Goal: Information Seeking & Learning: Learn about a topic

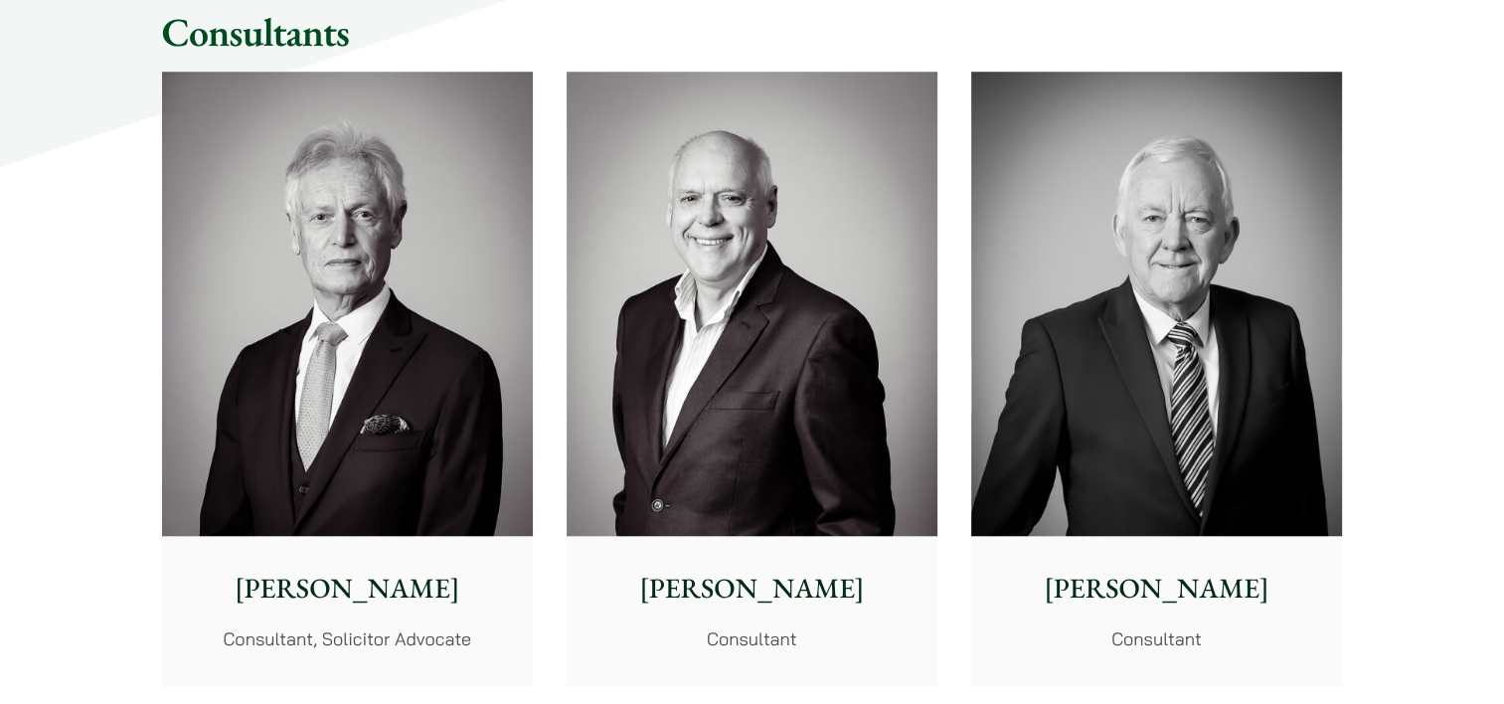
scroll to position [9246, 0]
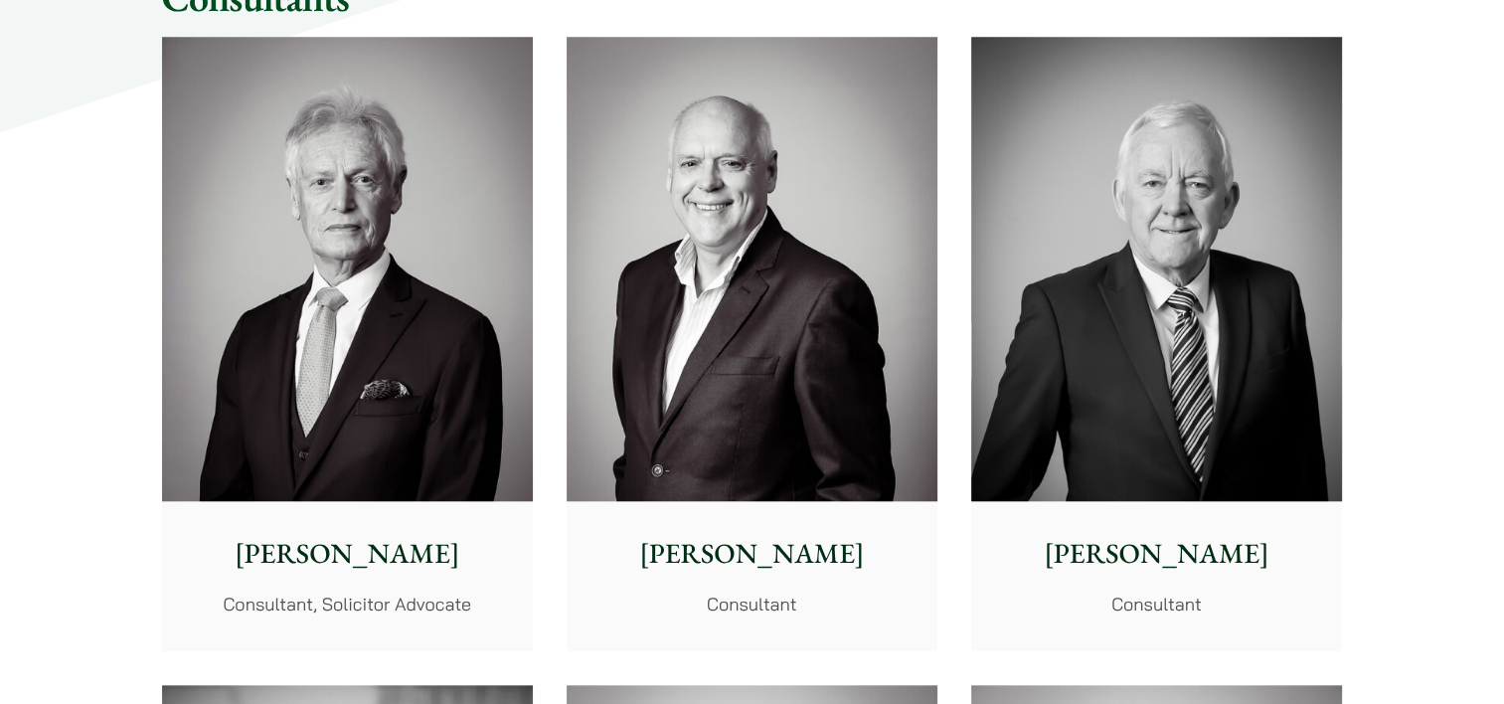
click at [341, 581] on div "[PERSON_NAME] Consultant, Solicitor Advocate" at bounding box center [347, 575] width 371 height 148
click at [739, 573] on div "Stephen Terry Consultant" at bounding box center [752, 575] width 371 height 148
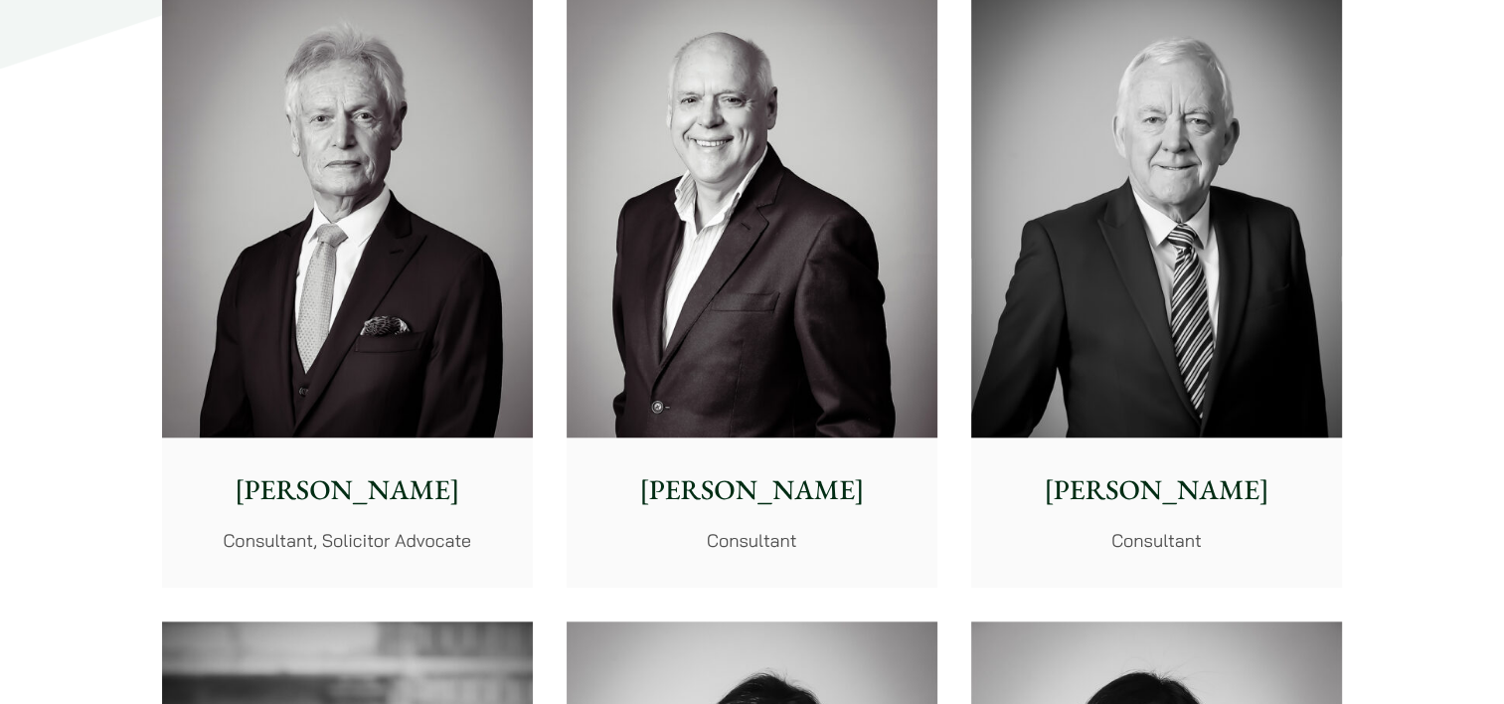
scroll to position [9345, 0]
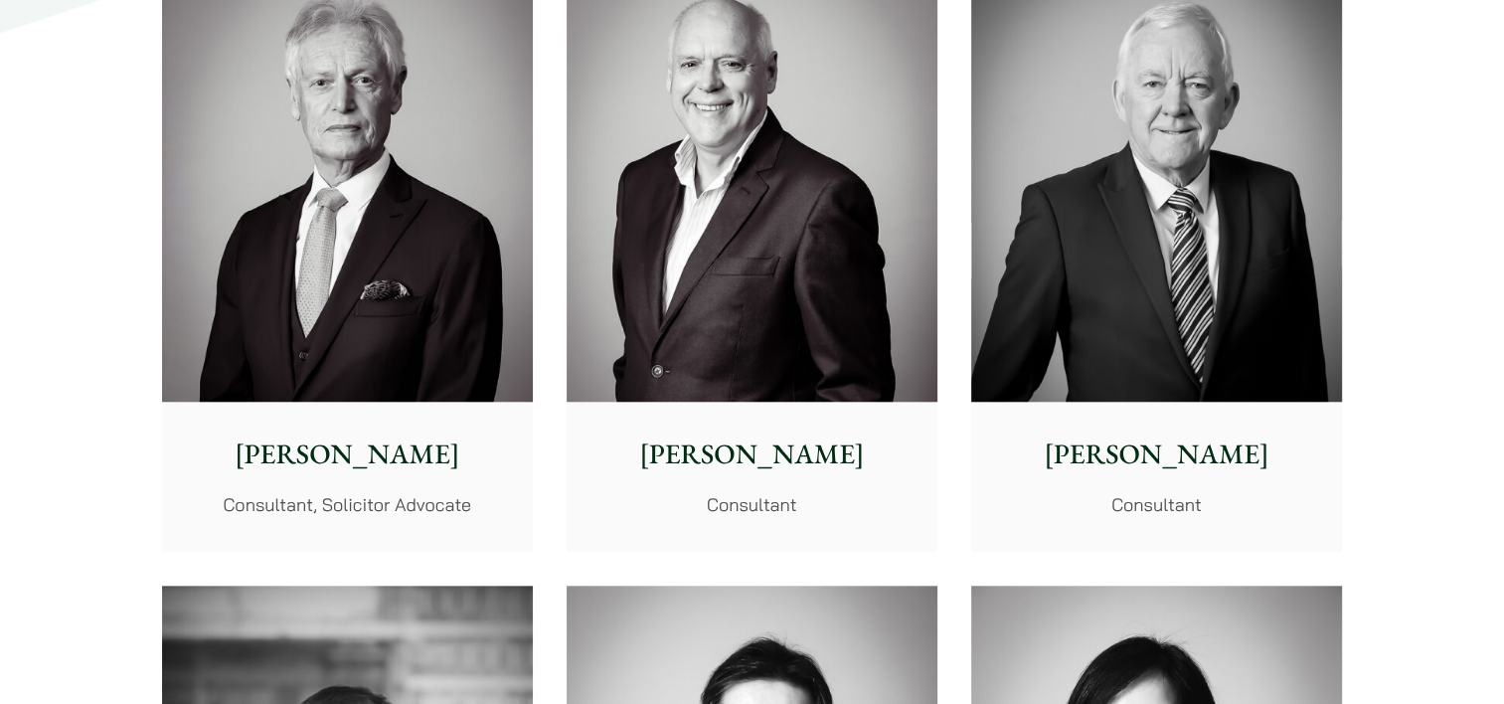
click at [1155, 454] on p "Tim Hancock" at bounding box center [1156, 454] width 339 height 42
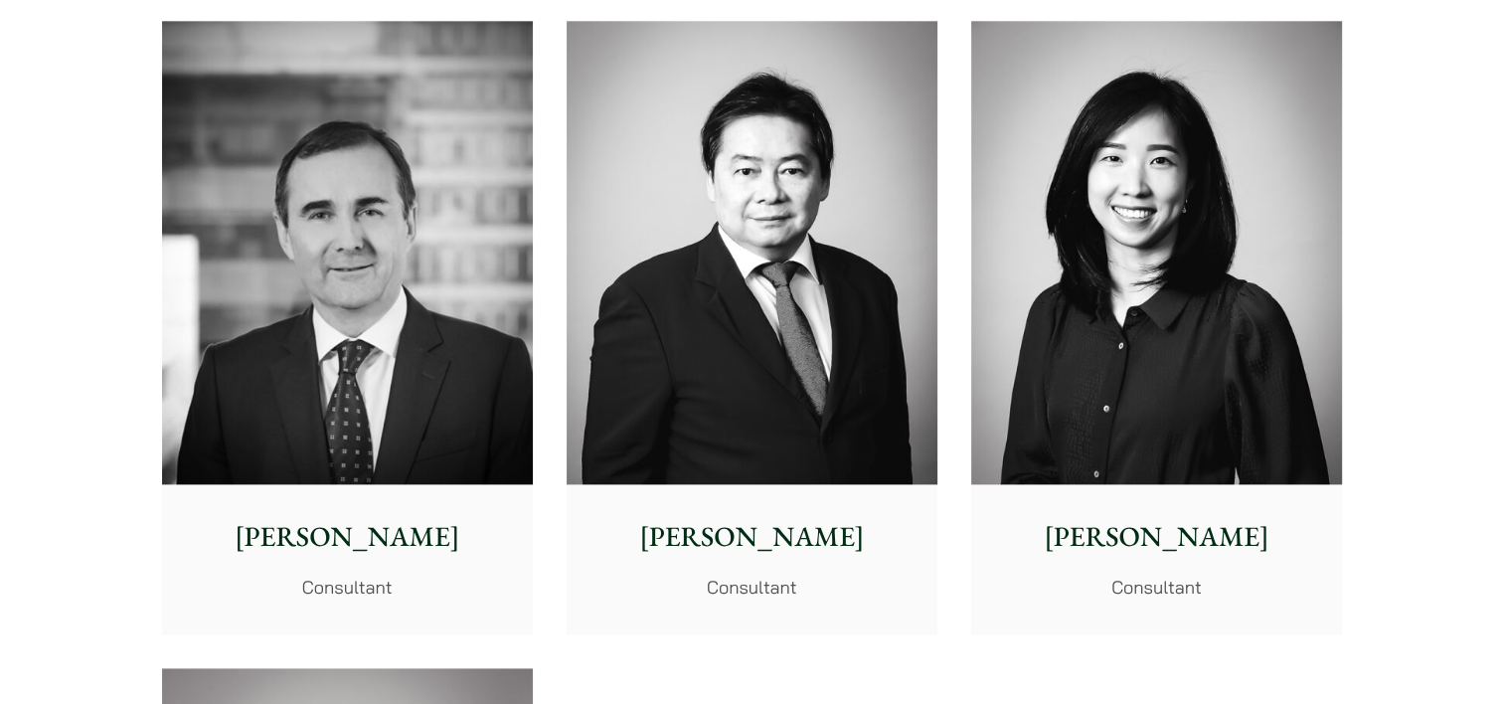
scroll to position [9942, 0]
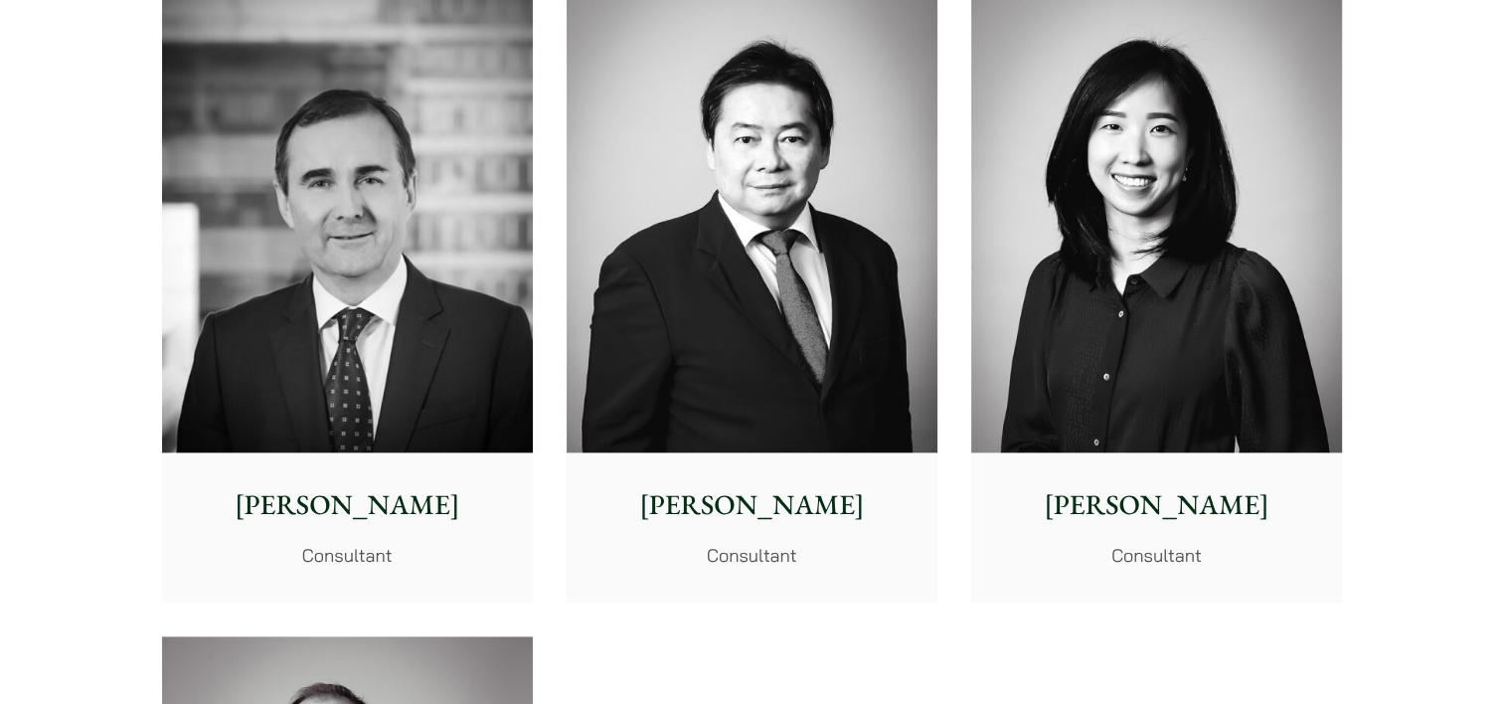
click at [361, 505] on p "David Hoare" at bounding box center [347, 505] width 339 height 42
click at [759, 503] on p "[PERSON_NAME]" at bounding box center [752, 505] width 339 height 42
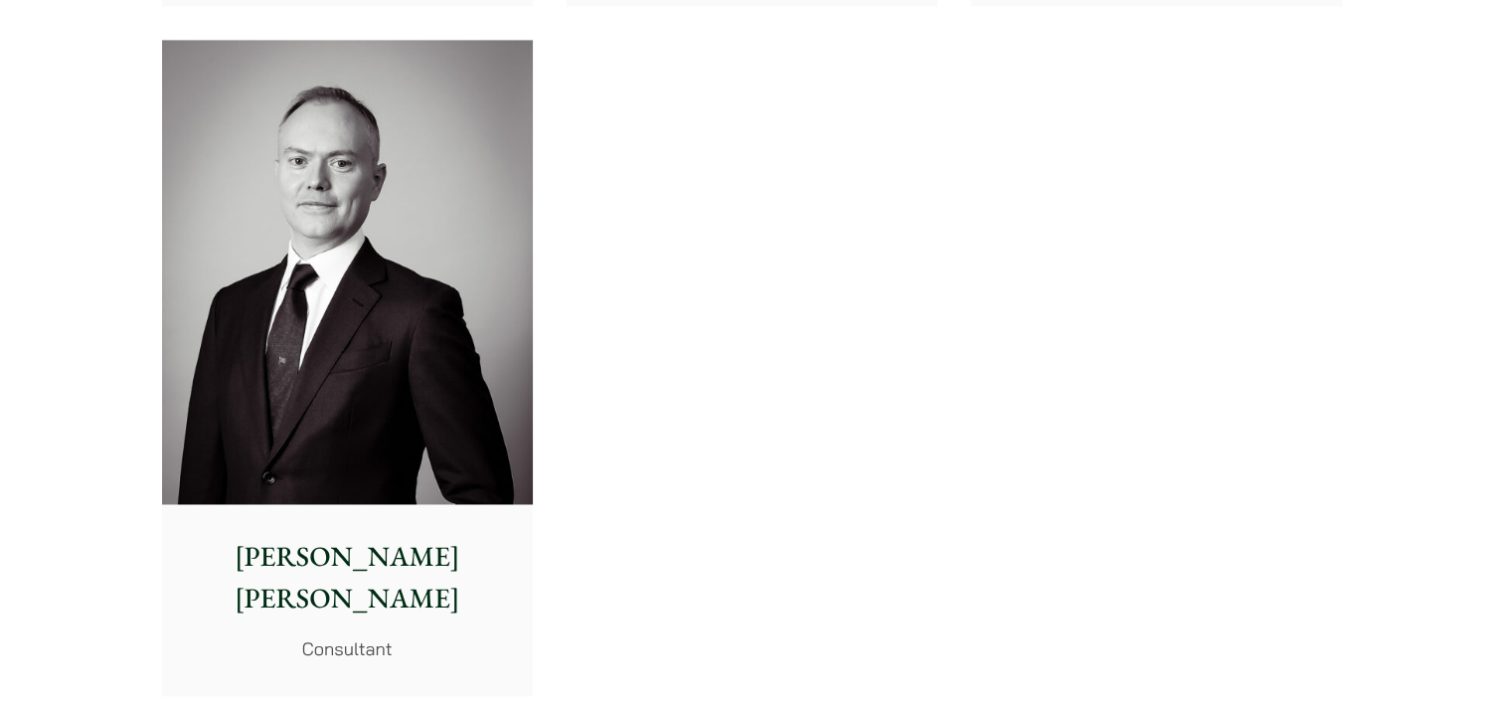
scroll to position [10637, 0]
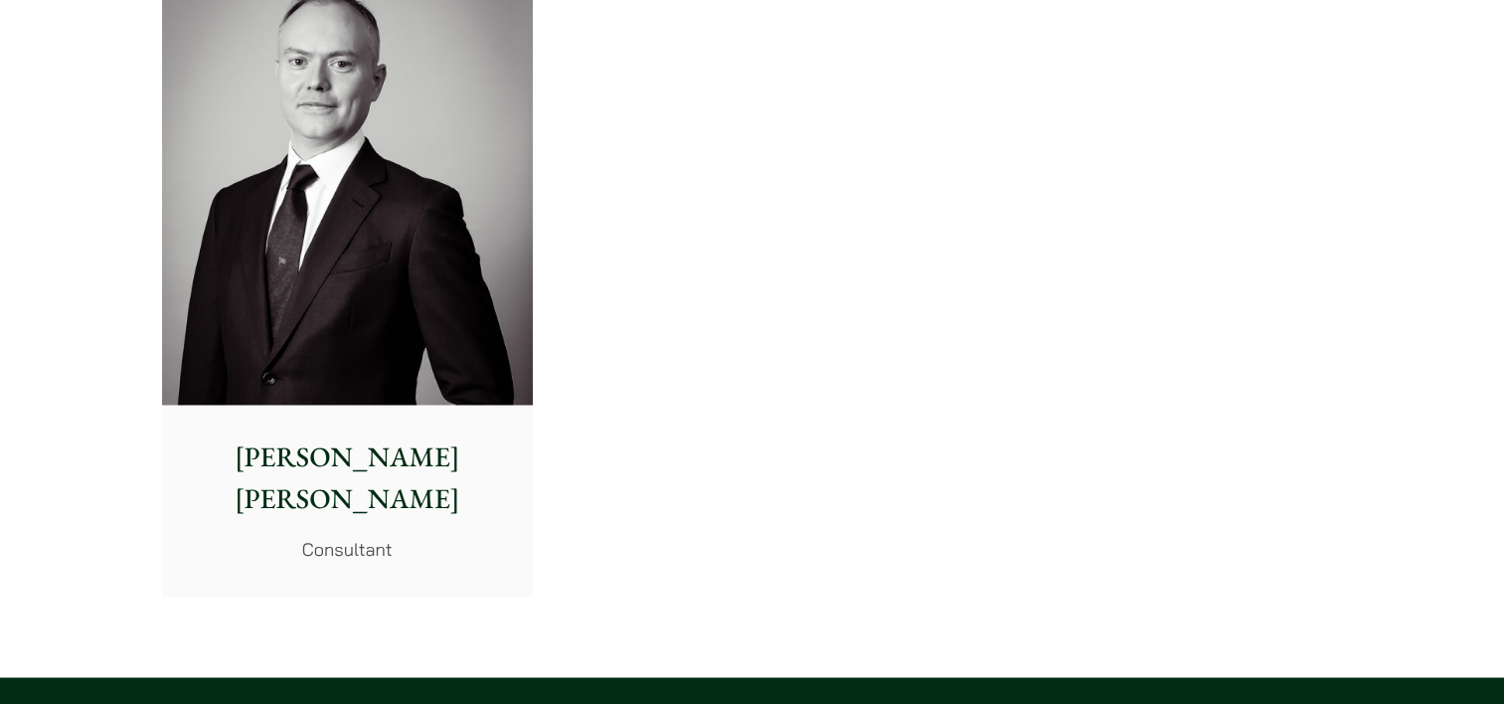
click at [386, 445] on p "Willem Jan Hoogland" at bounding box center [347, 478] width 339 height 84
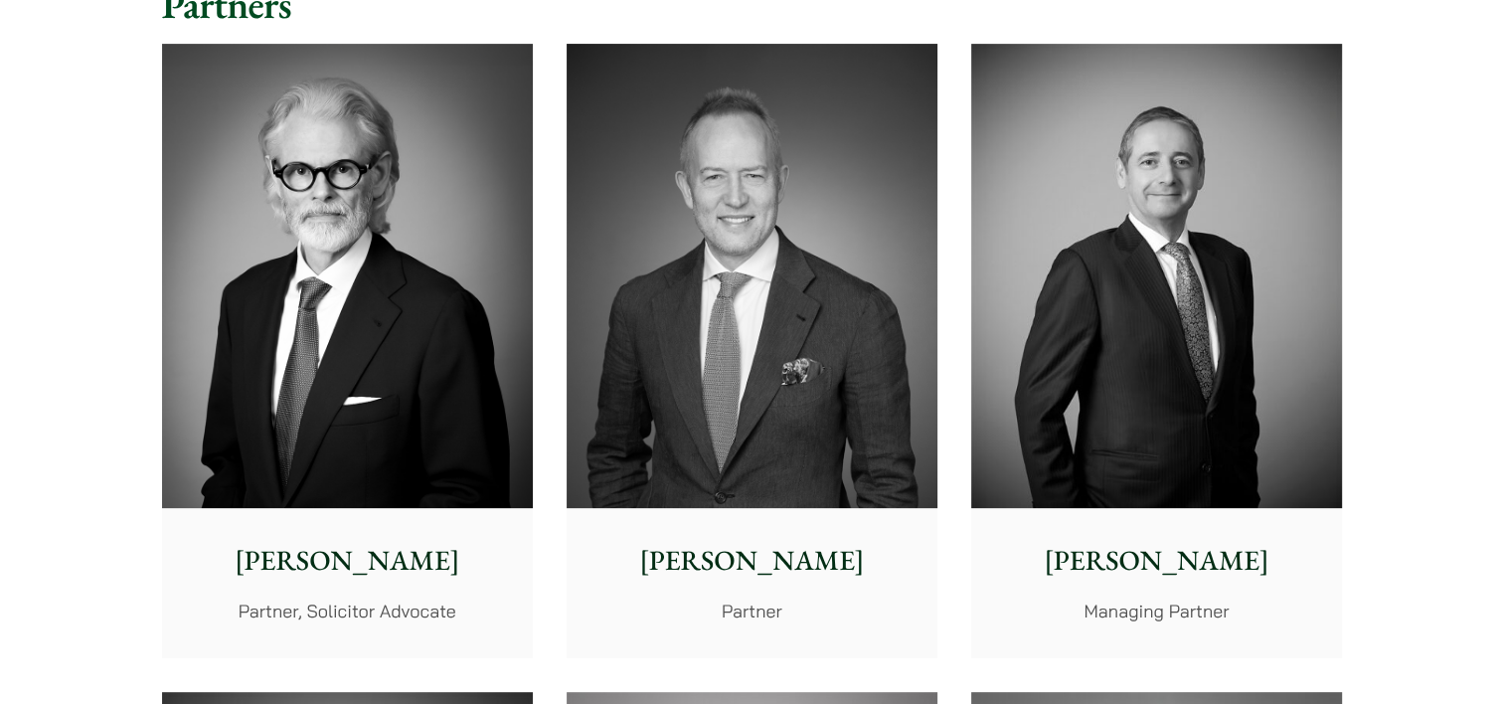
scroll to position [497, 0]
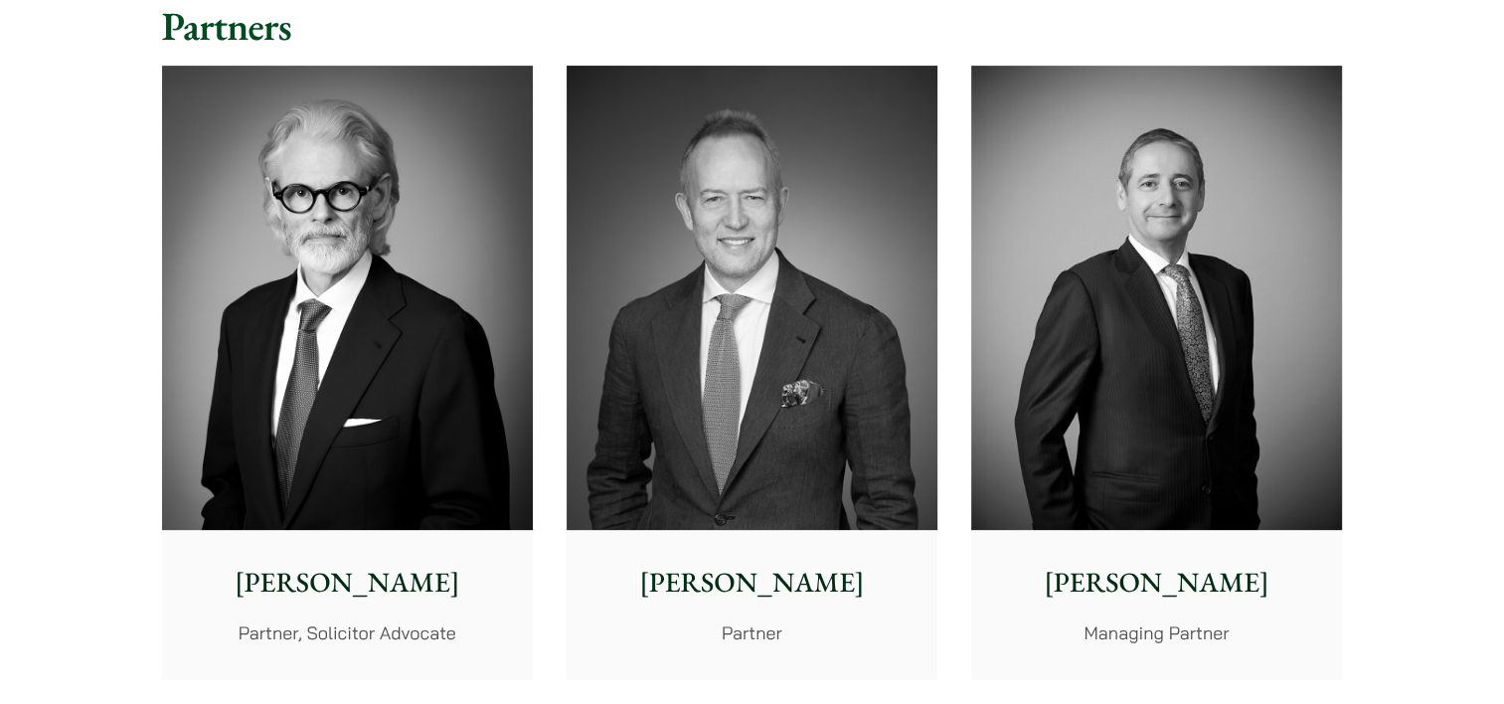
click at [333, 578] on p "Jonathan Midgley" at bounding box center [347, 583] width 339 height 42
click at [273, 577] on p "Jonathan Midgley" at bounding box center [347, 583] width 339 height 42
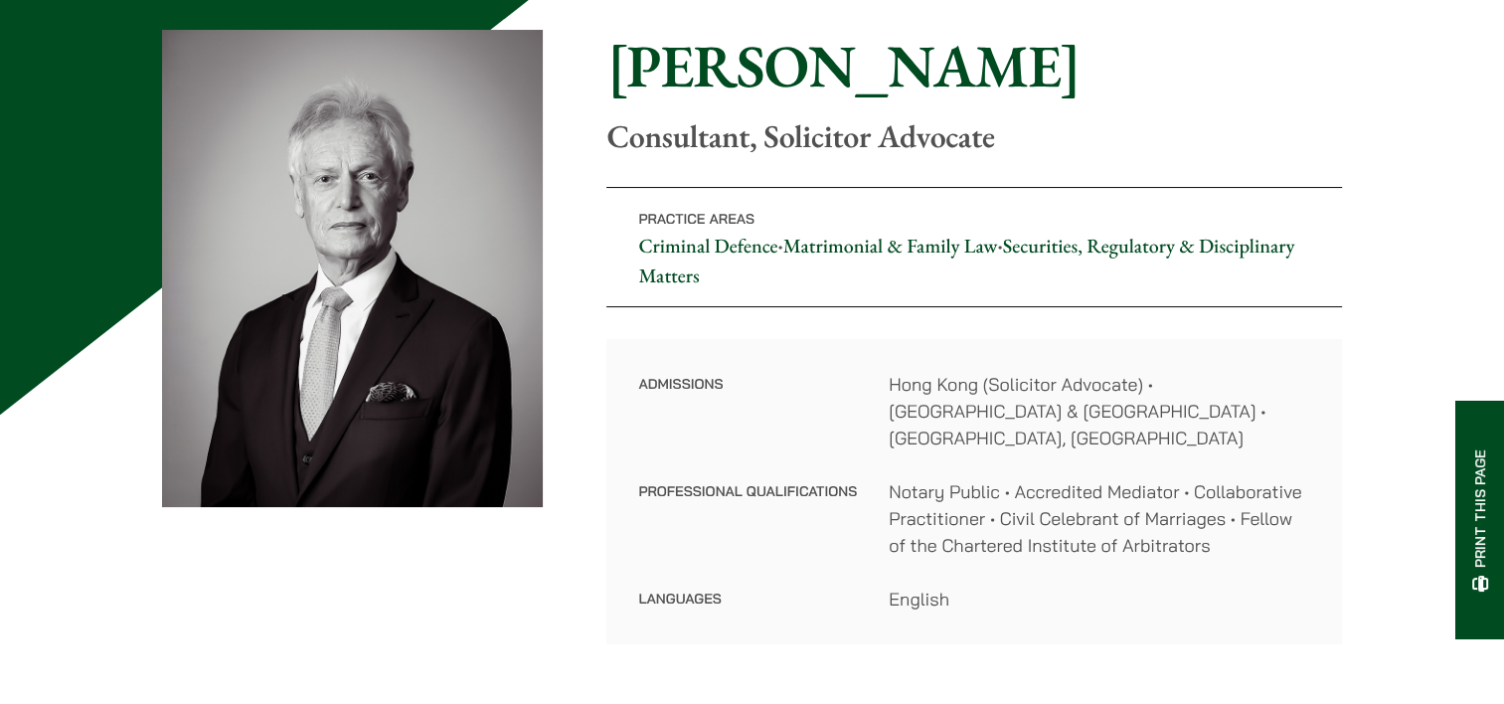
scroll to position [99, 0]
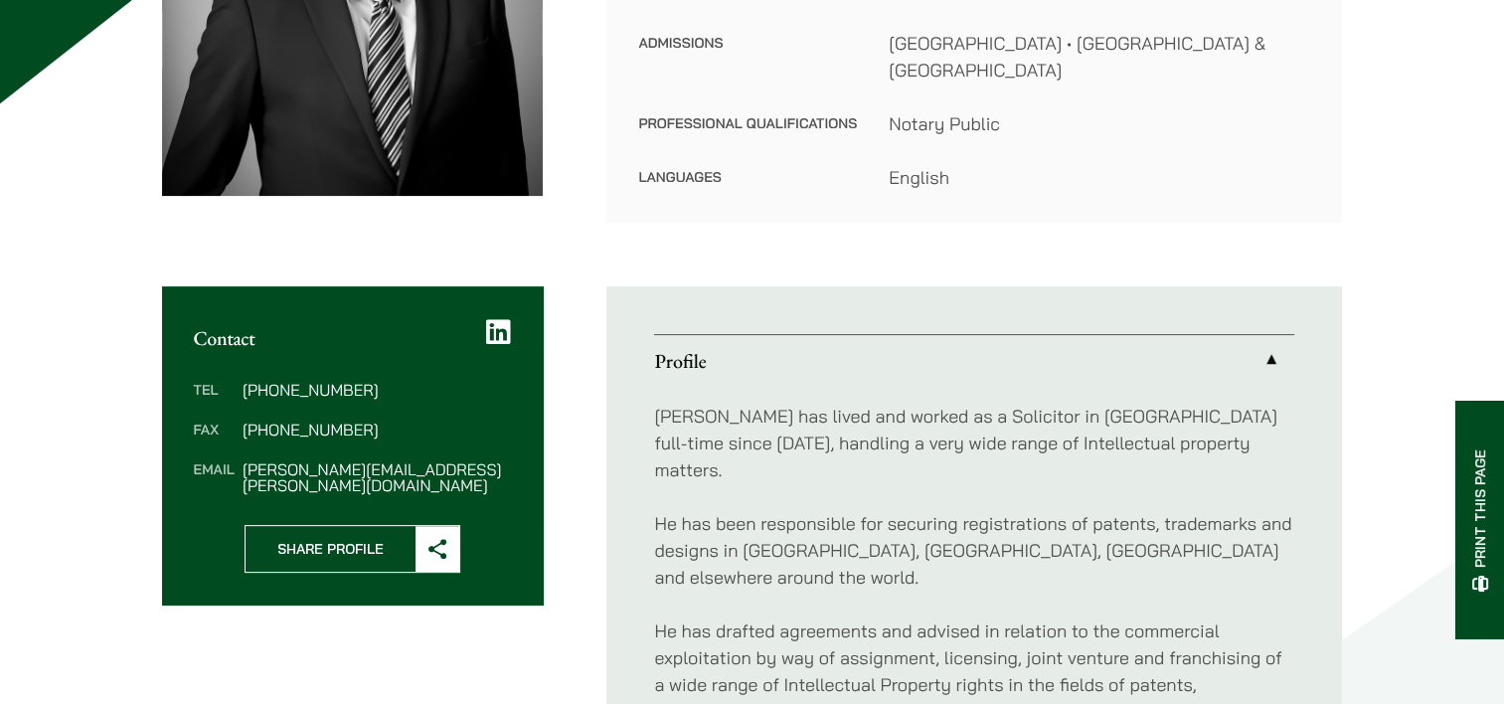
scroll to position [99, 0]
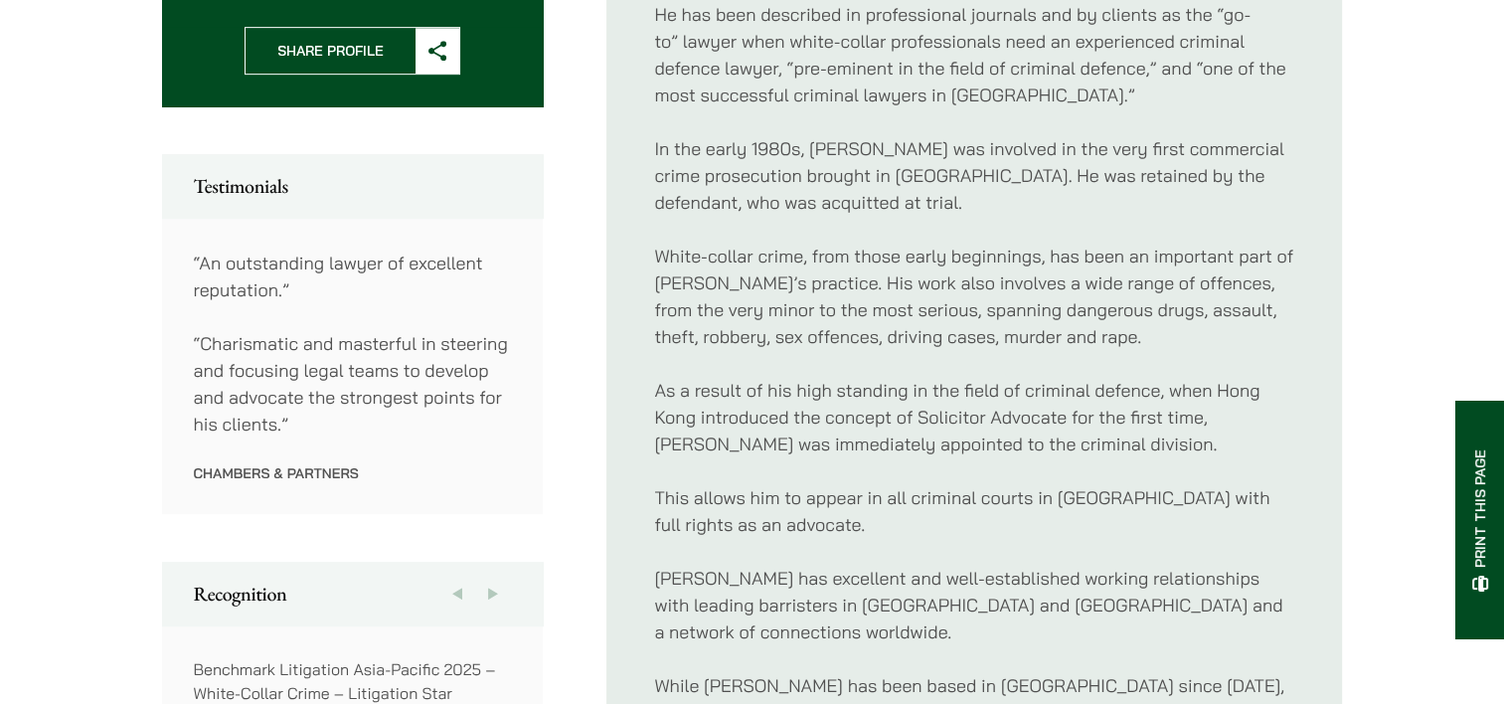
scroll to position [1094, 0]
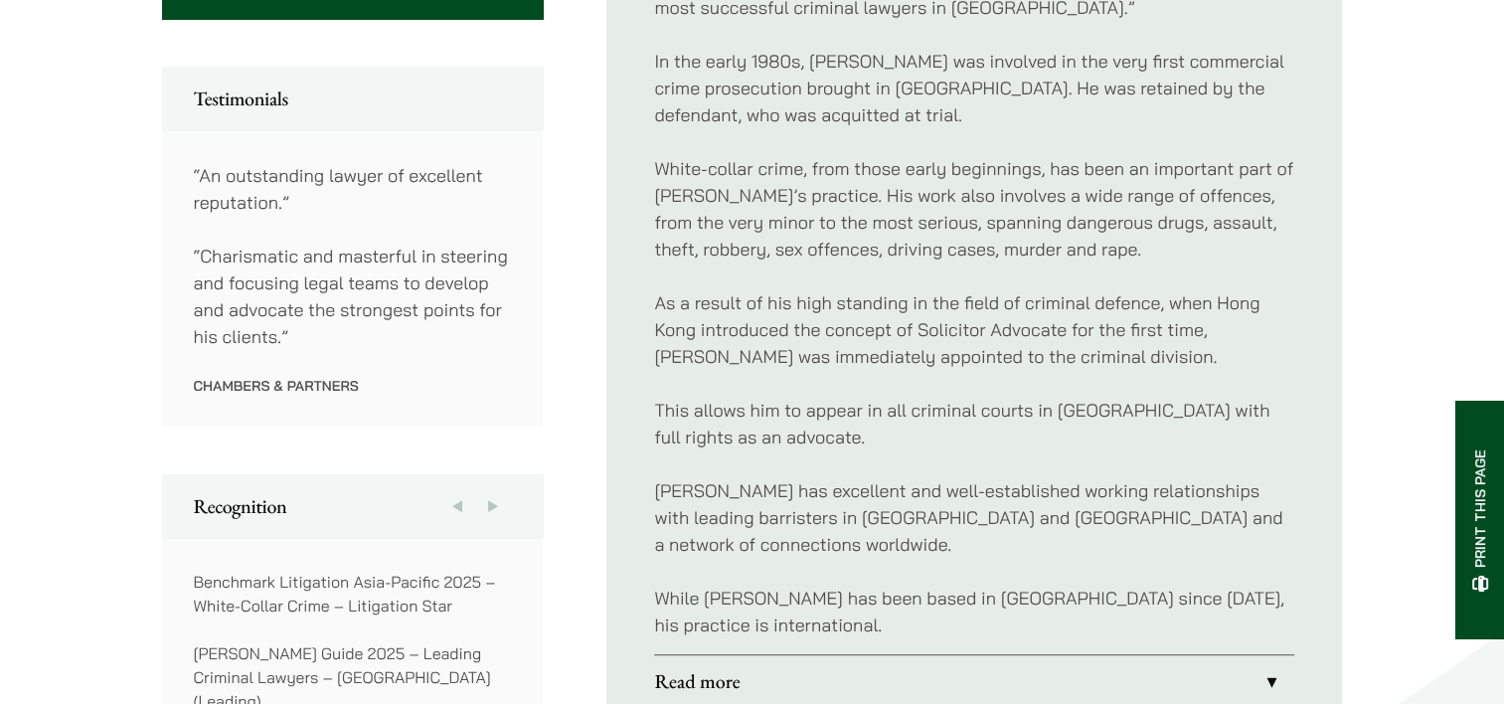
drag, startPoint x: 729, startPoint y: 644, endPoint x: 741, endPoint y: 636, distance: 14.3
click at [730, 655] on link "Read more" at bounding box center [974, 681] width 640 height 52
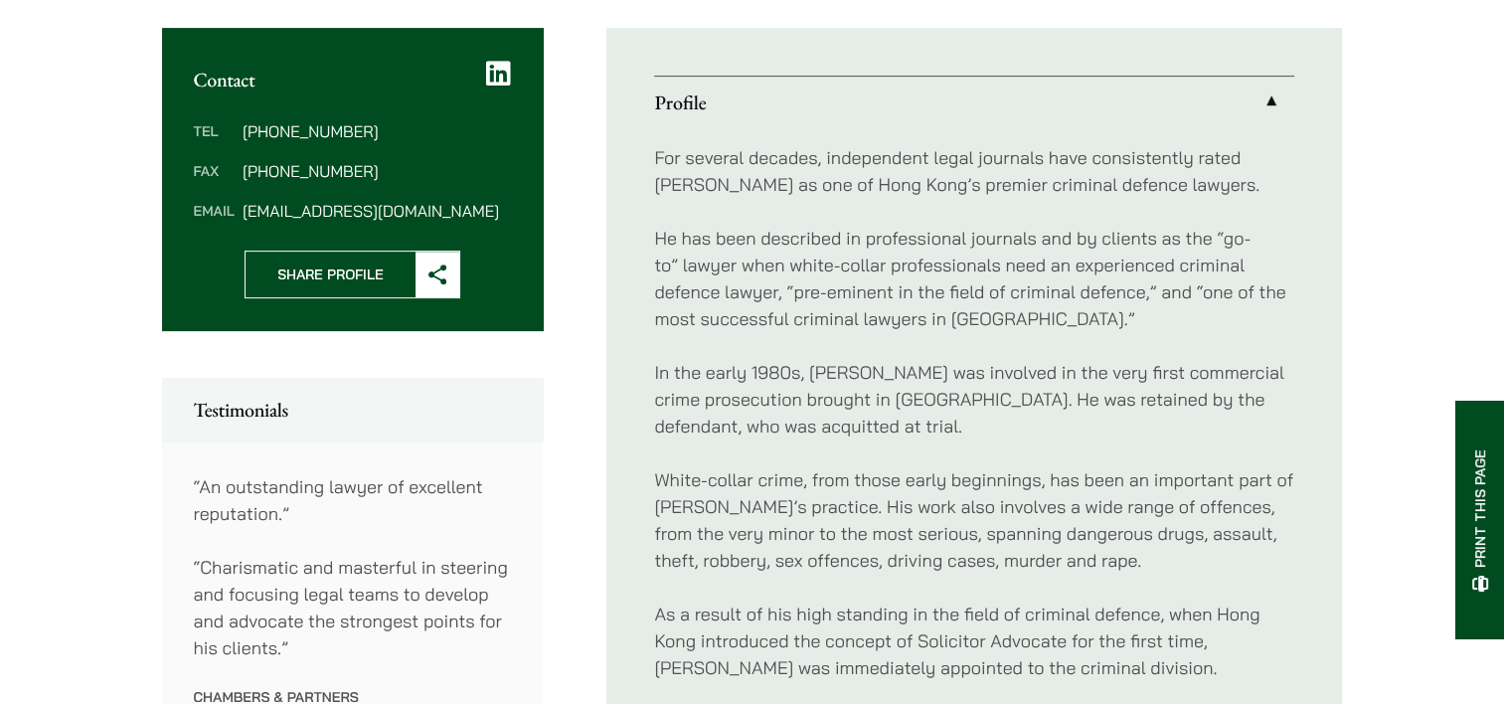
scroll to position [783, 0]
